Goal: Transaction & Acquisition: Purchase product/service

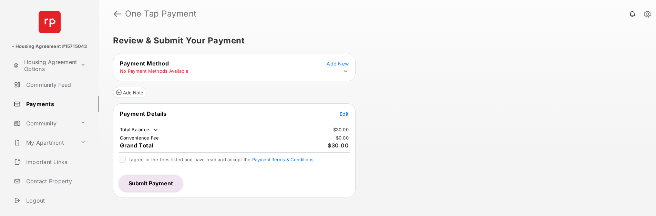
click at [343, 114] on span "Edit" at bounding box center [344, 114] width 9 height 6
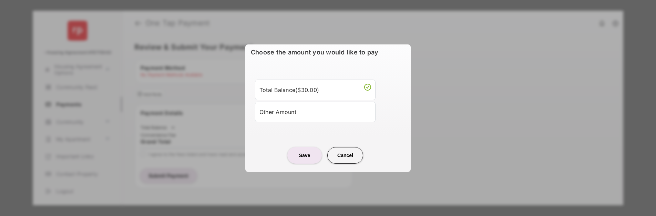
click at [339, 154] on button "Cancel" at bounding box center [345, 155] width 36 height 17
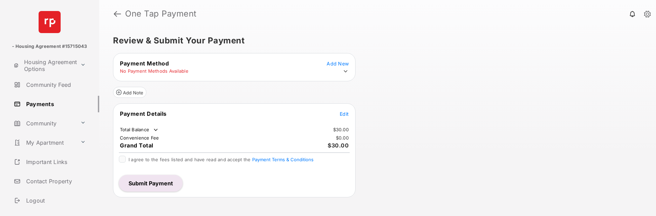
click at [347, 71] on icon at bounding box center [346, 71] width 4 height 2
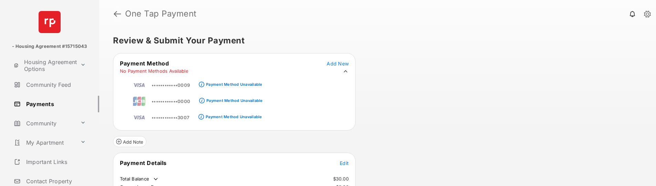
click at [117, 16] on link at bounding box center [117, 14] width 7 height 17
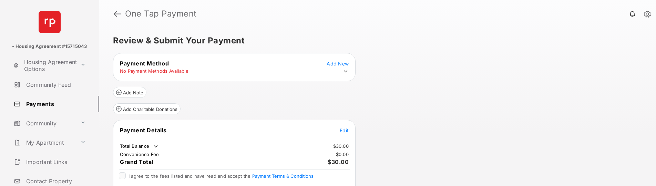
click at [346, 70] on icon at bounding box center [345, 71] width 6 height 6
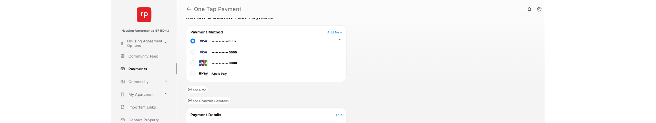
scroll to position [68, 0]
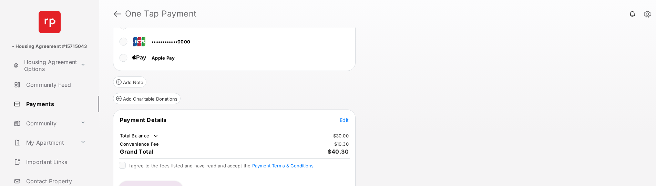
click at [343, 121] on span "Edit" at bounding box center [344, 120] width 9 height 6
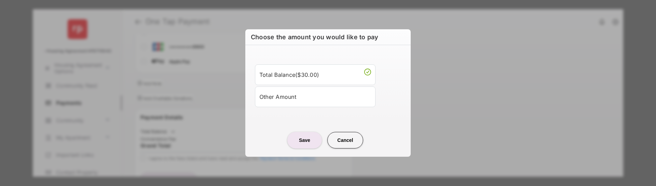
click at [305, 102] on div "Other Amount" at bounding box center [315, 97] width 112 height 12
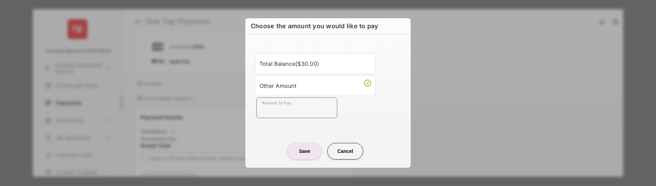
click at [292, 105] on input "Amount to Pay" at bounding box center [296, 107] width 81 height 21
type input "**"
click at [302, 153] on button "Save" at bounding box center [304, 151] width 34 height 17
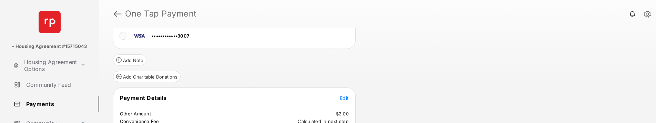
scroll to position [99, 0]
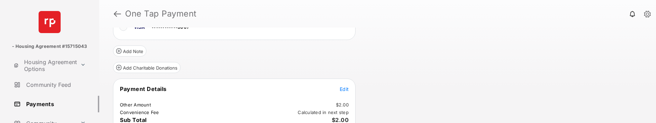
click at [345, 89] on span "Edit" at bounding box center [344, 89] width 9 height 6
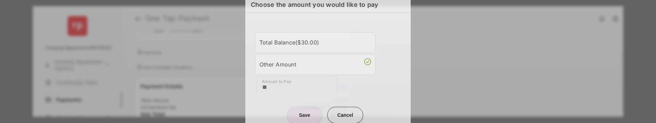
scroll to position [4, 0]
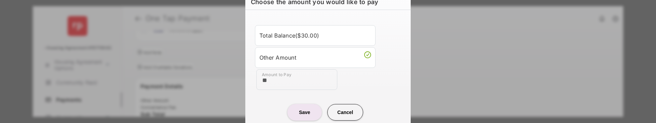
click at [284, 83] on input "**" at bounding box center [296, 79] width 81 height 21
drag, startPoint x: 289, startPoint y: 82, endPoint x: 261, endPoint y: 85, distance: 28.2
click at [253, 83] on ul "Total Balance ( $30.00 ) Other Amount Amount to Pay **" at bounding box center [327, 57] width 149 height 65
type input "**"
click at [308, 113] on button "Save" at bounding box center [304, 112] width 34 height 17
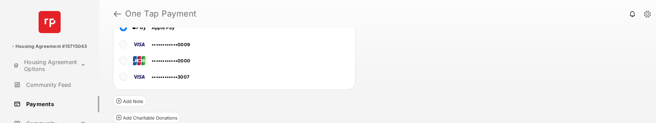
scroll to position [179, 0]
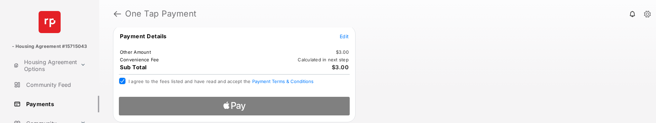
click at [211, 105] on div at bounding box center [234, 103] width 242 height 25
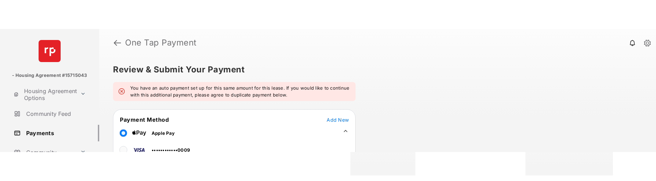
scroll to position [25, 0]
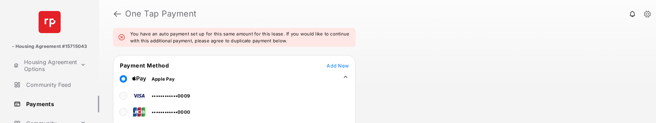
click at [118, 12] on link at bounding box center [117, 14] width 7 height 17
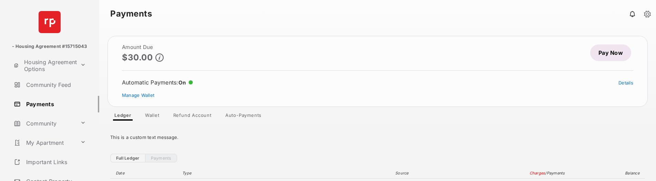
click at [610, 51] on link "Pay Now" at bounding box center [610, 52] width 41 height 17
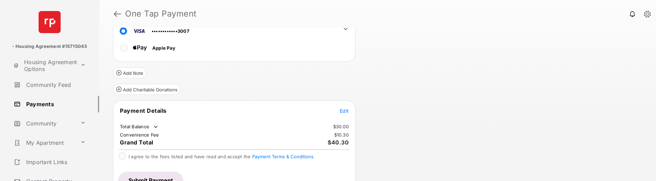
scroll to position [60, 0]
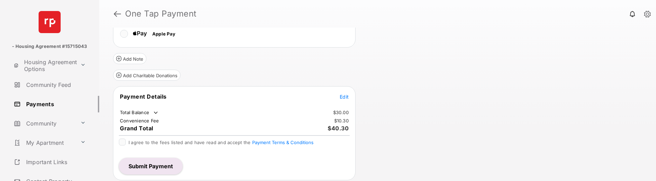
click at [344, 97] on span "Edit" at bounding box center [344, 97] width 9 height 6
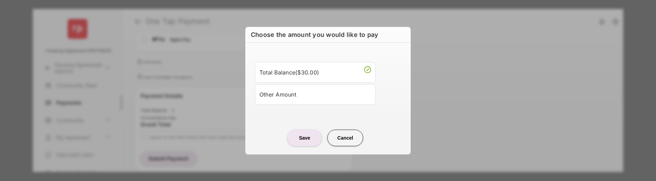
click at [300, 97] on div "Other Amount" at bounding box center [315, 95] width 112 height 12
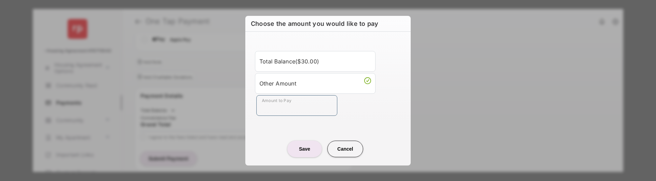
click at [290, 105] on input "Amount to Pay" at bounding box center [296, 105] width 81 height 21
type input "**"
click at [304, 147] on button "Save" at bounding box center [304, 149] width 34 height 17
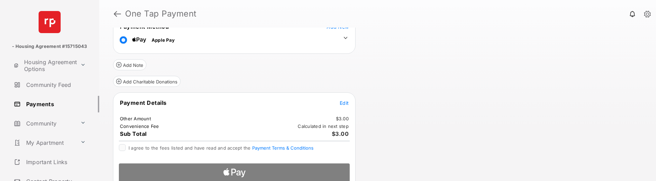
scroll to position [73, 0]
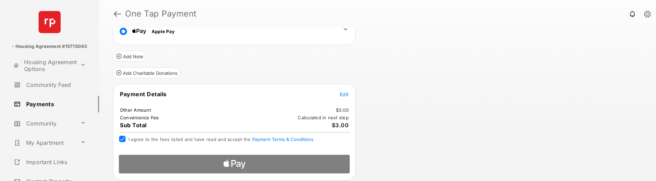
click at [243, 163] on div at bounding box center [234, 161] width 242 height 25
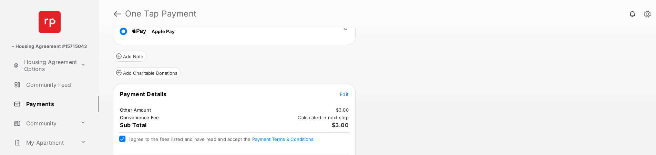
click at [116, 14] on link at bounding box center [117, 14] width 7 height 17
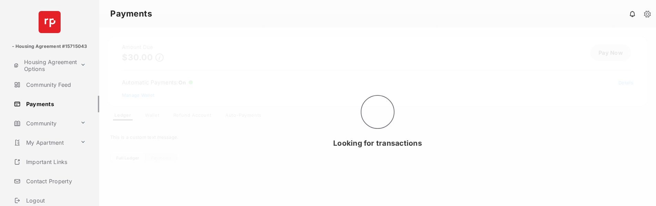
click at [241, 116] on div "Looking for transactions" at bounding box center [377, 117] width 557 height 178
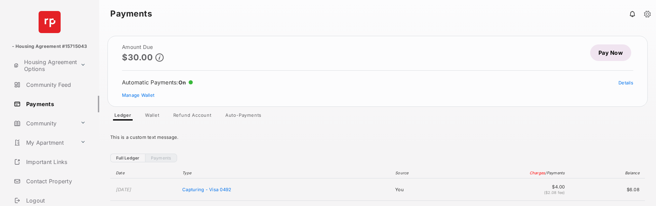
click at [239, 117] on link "Auto-Payments" at bounding box center [243, 116] width 47 height 8
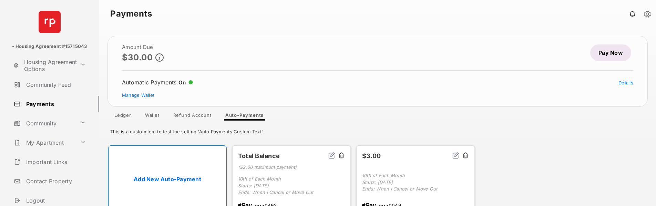
click at [238, 117] on link "Auto-Payments" at bounding box center [244, 116] width 49 height 8
click at [342, 153] on button at bounding box center [341, 156] width 7 height 8
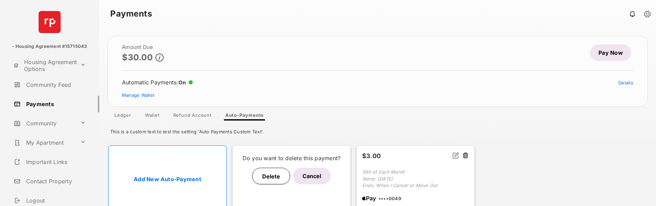
click at [284, 174] on button "Delete" at bounding box center [271, 176] width 38 height 17
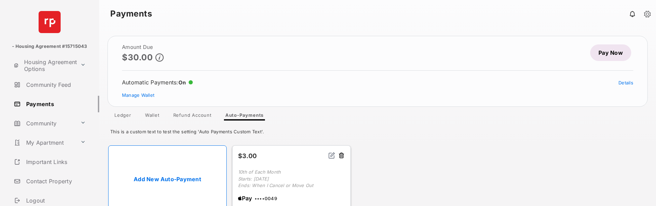
scroll to position [13, 0]
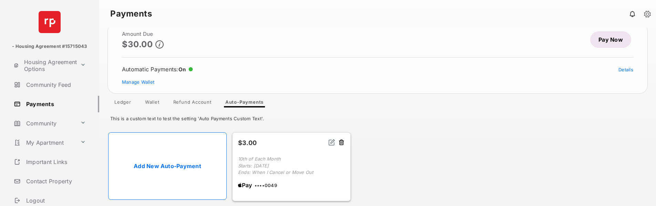
click at [340, 143] on button at bounding box center [341, 143] width 7 height 8
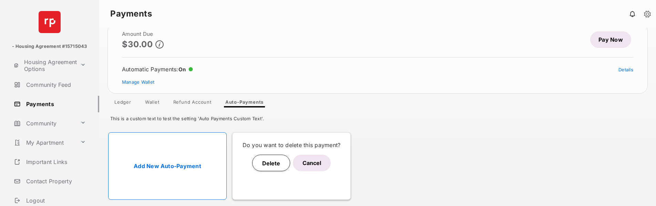
click at [286, 159] on button "Delete" at bounding box center [271, 163] width 38 height 17
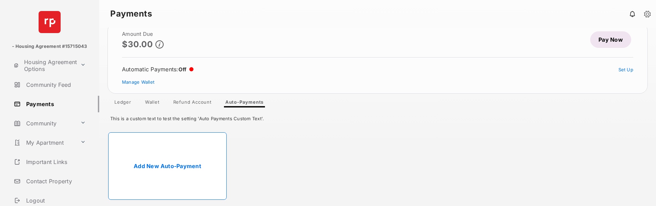
click at [610, 41] on link "Pay Now" at bounding box center [610, 39] width 41 height 17
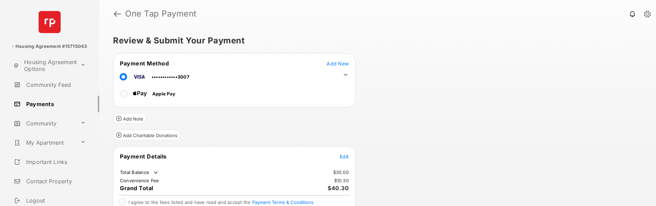
click at [345, 155] on span "Edit" at bounding box center [344, 157] width 9 height 6
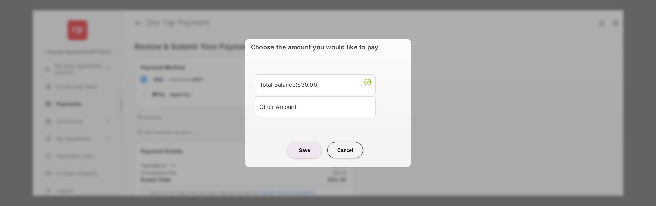
click at [286, 101] on div "Other Amount" at bounding box center [315, 107] width 112 height 12
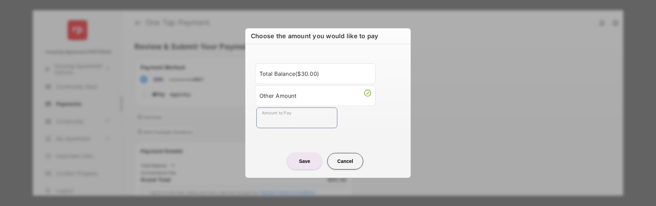
click at [284, 116] on input "Amount to Pay" at bounding box center [296, 117] width 81 height 21
type input "**"
click at [305, 160] on button "Save" at bounding box center [304, 161] width 34 height 17
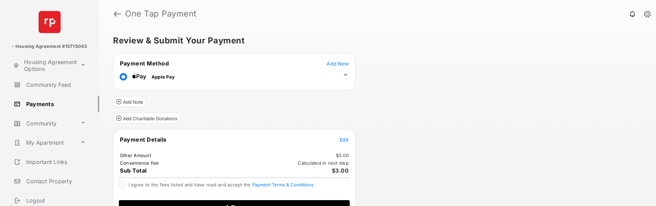
scroll to position [17, 0]
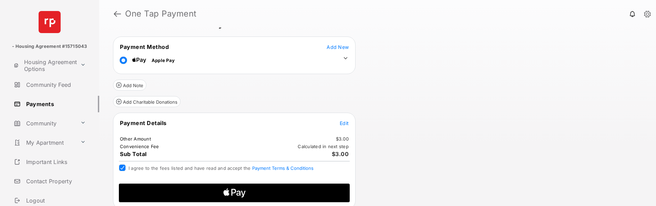
click at [290, 186] on span "Apple Logo" at bounding box center [234, 193] width 220 height 19
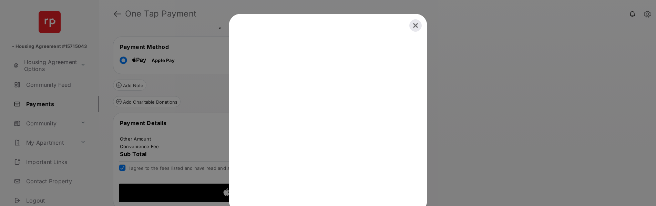
scroll to position [6, 0]
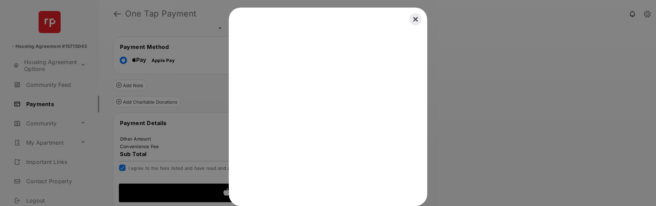
click at [414, 19] on button "Close" at bounding box center [415, 19] width 15 height 15
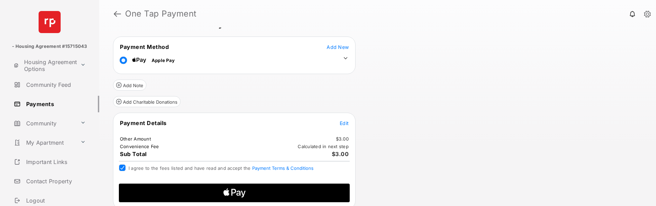
click at [260, 186] on icon "Apple Logo" at bounding box center [234, 193] width 110 height 19
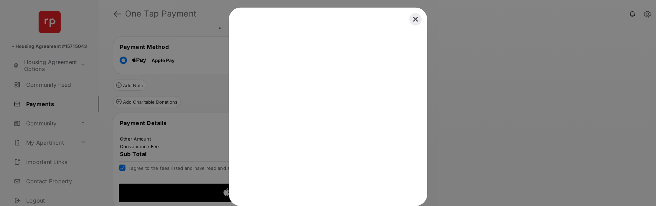
click at [412, 18] on button "Close" at bounding box center [415, 19] width 15 height 15
